Goal: Check status: Check status

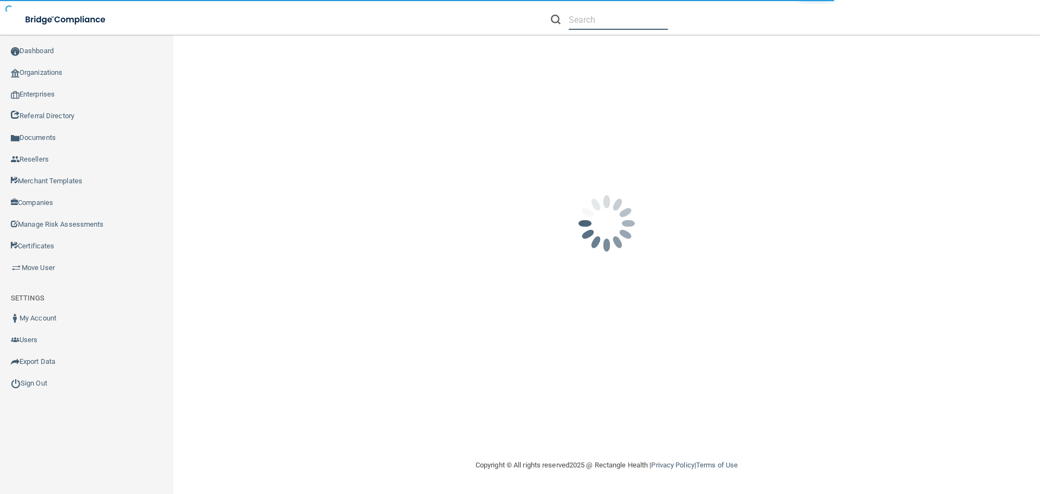
click at [579, 18] on input "text" at bounding box center [618, 20] width 99 height 20
paste input "[EMAIL_ADDRESS][DOMAIN_NAME]"
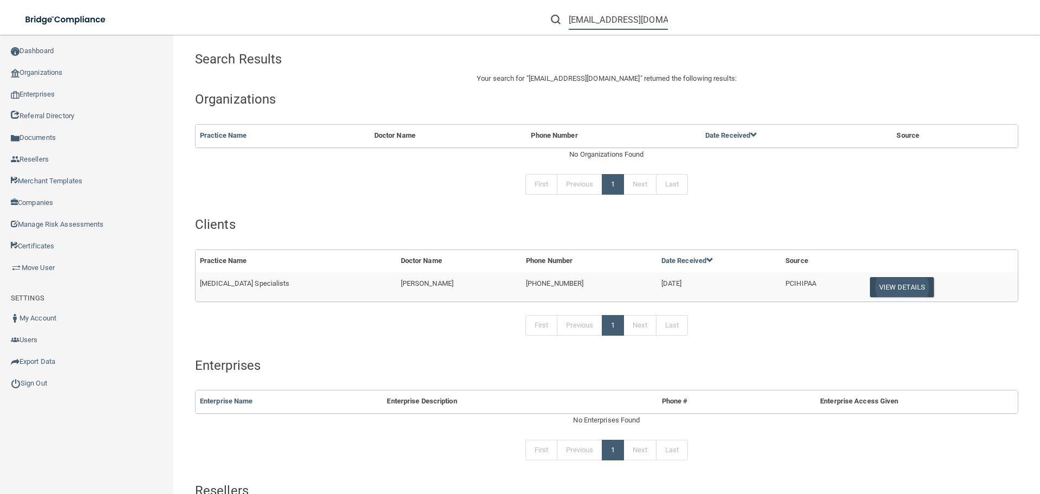
type input "[EMAIL_ADDRESS][DOMAIN_NAME]"
click at [910, 287] on button "View Details" at bounding box center [902, 287] width 64 height 20
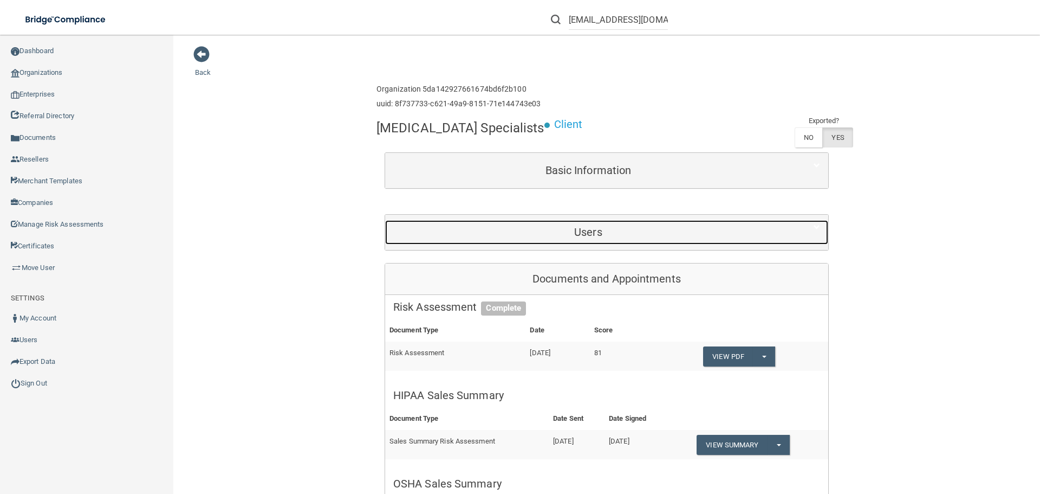
click at [580, 229] on h5 "Users" at bounding box center [588, 232] width 390 height 12
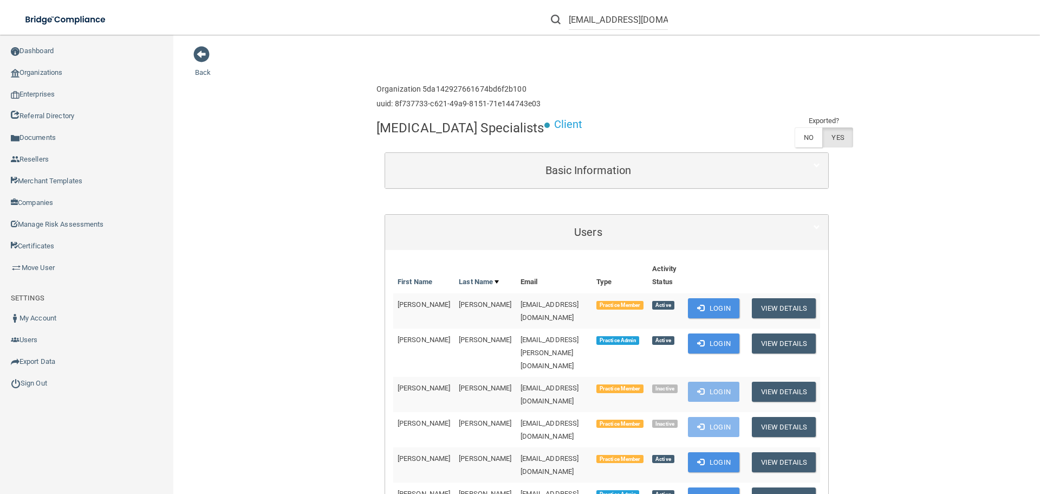
scroll to position [245, 0]
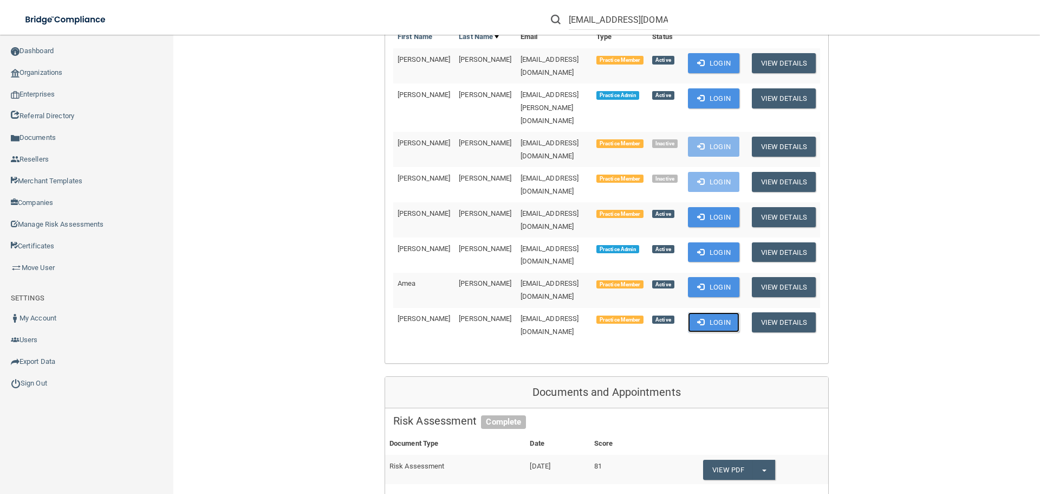
click at [715, 312] on button "Login" at bounding box center [713, 322] width 51 height 20
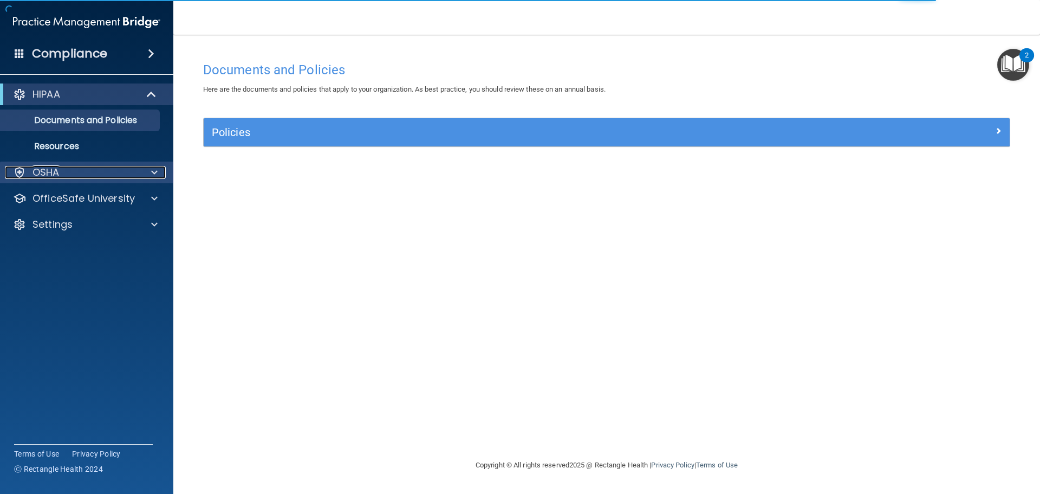
click at [141, 177] on div at bounding box center [152, 172] width 27 height 13
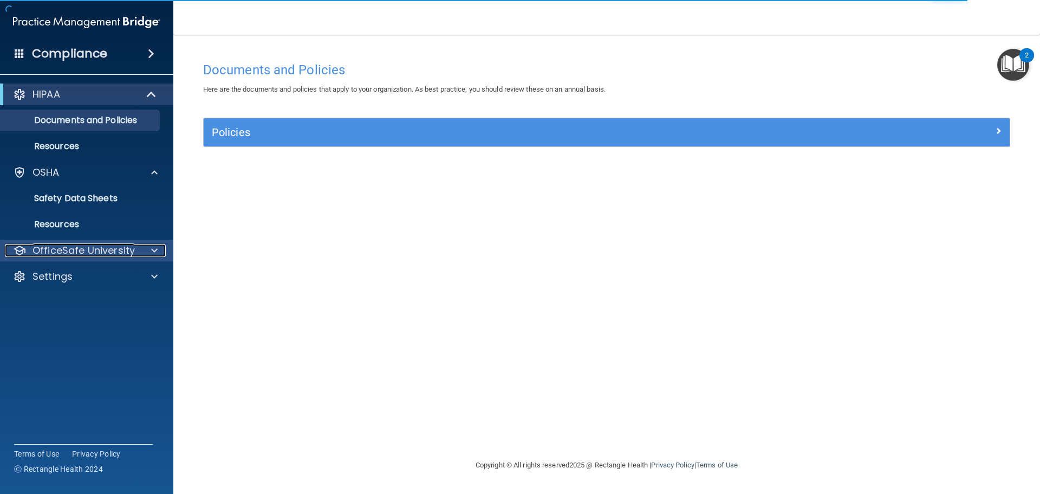
click at [116, 251] on p "OfficeSafe University" at bounding box center [84, 250] width 102 height 13
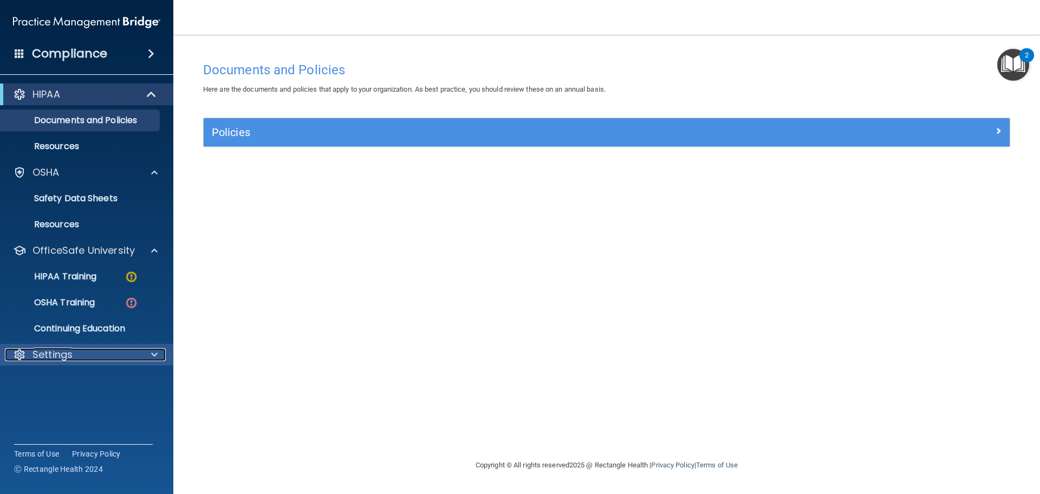
click at [106, 352] on div "Settings" at bounding box center [72, 354] width 134 height 13
click at [76, 384] on p "My Account" at bounding box center [81, 380] width 148 height 11
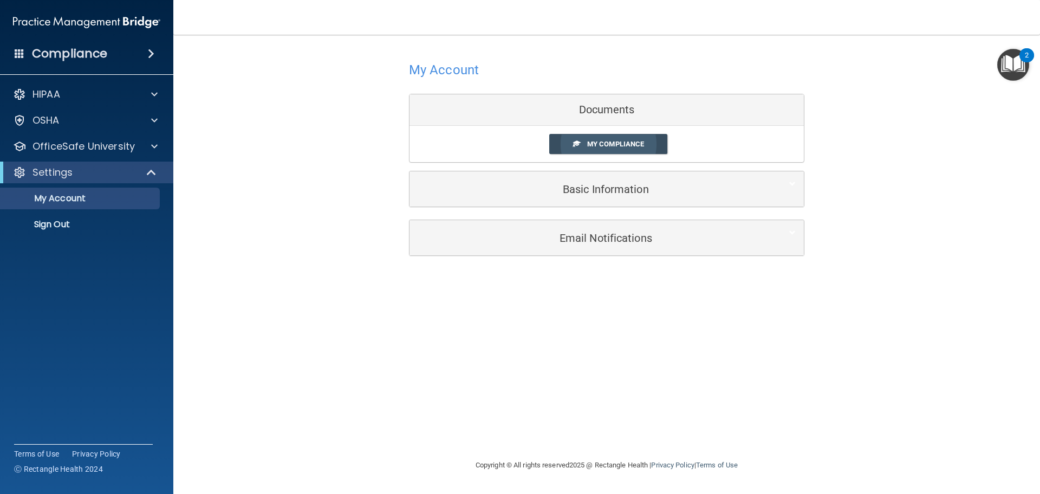
click at [593, 147] on span "My Compliance" at bounding box center [615, 144] width 57 height 8
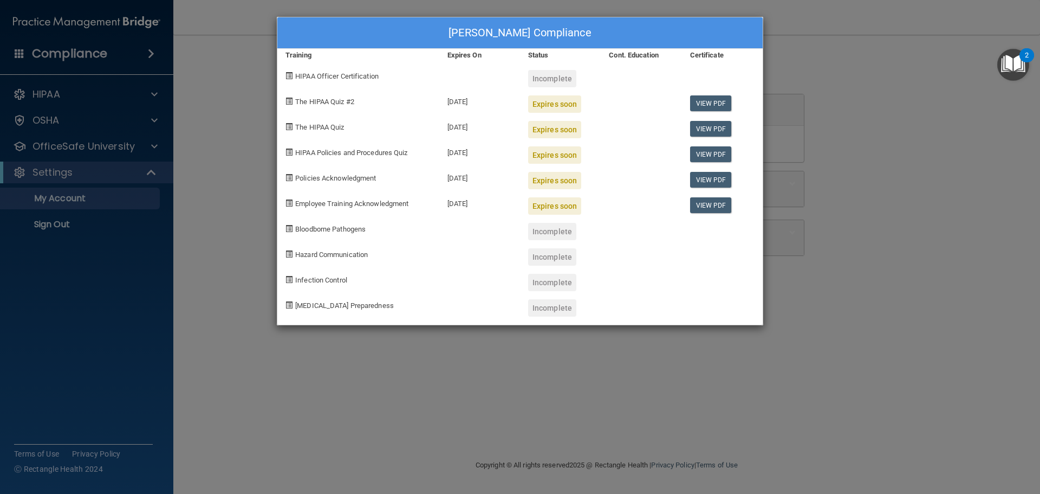
click at [435, 358] on div "Kathy Ray's Compliance Training Expires On Status Cont. Education Certificate H…" at bounding box center [520, 247] width 1040 height 494
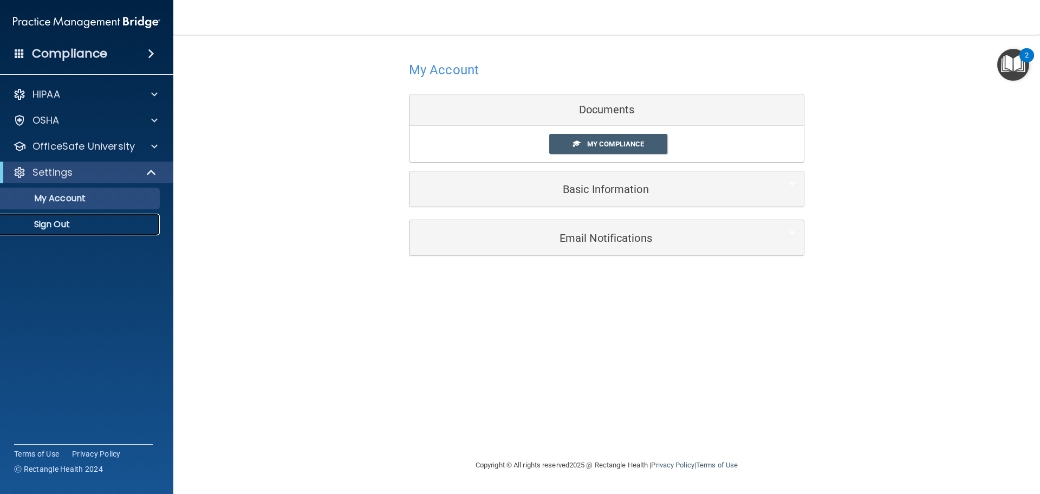
click at [67, 229] on p "Sign Out" at bounding box center [81, 224] width 148 height 11
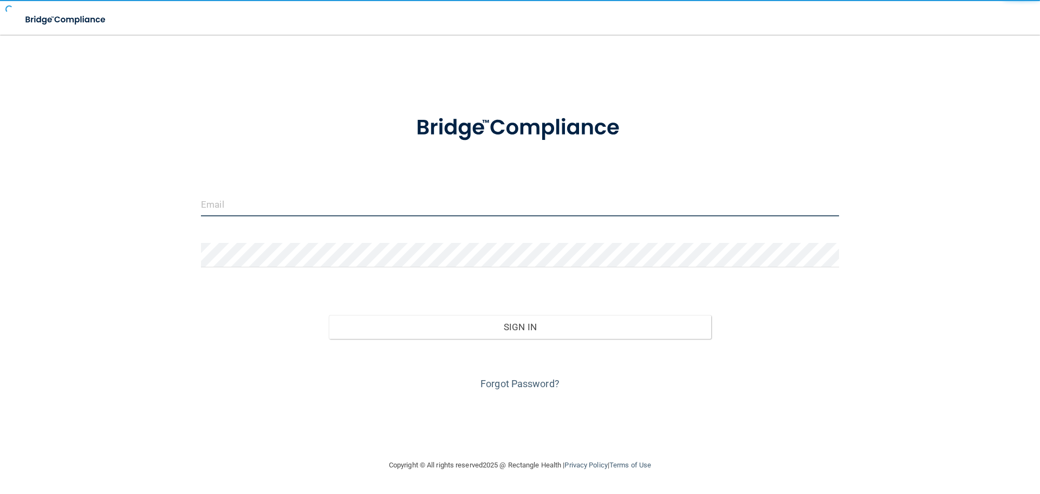
type input "[EMAIL_ADDRESS][DOMAIN_NAME]"
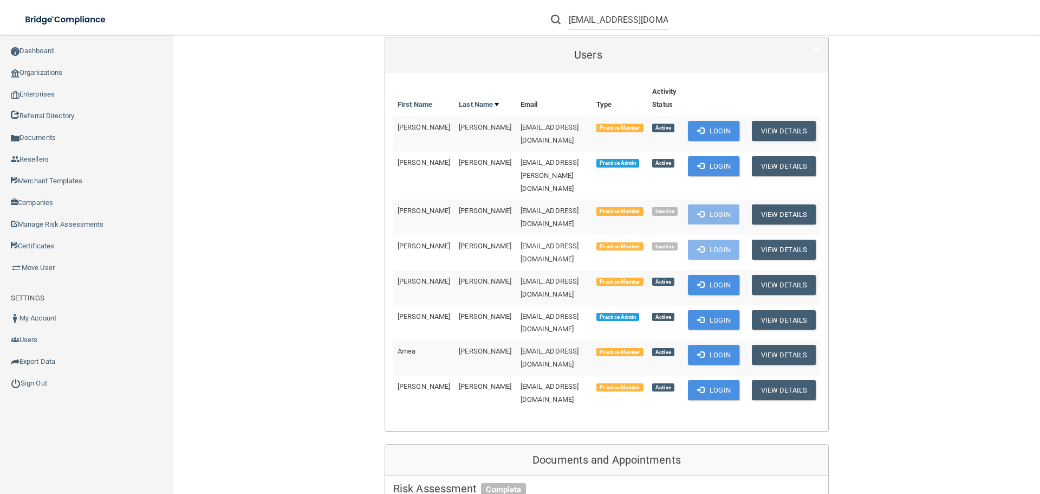
scroll to position [28, 0]
